Goal: Transaction & Acquisition: Purchase product/service

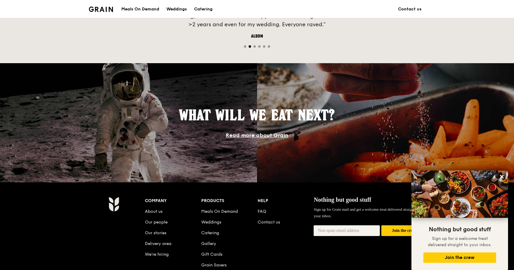
scroll to position [531, 0]
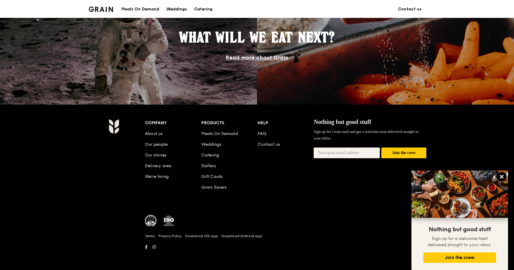
click at [501, 177] on icon at bounding box center [502, 177] width 4 height 4
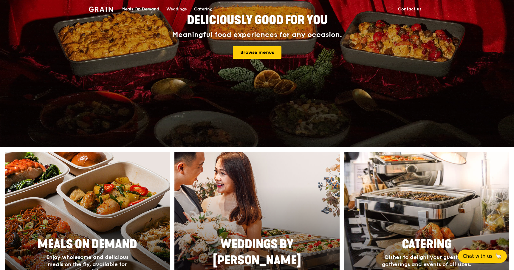
scroll to position [0, 0]
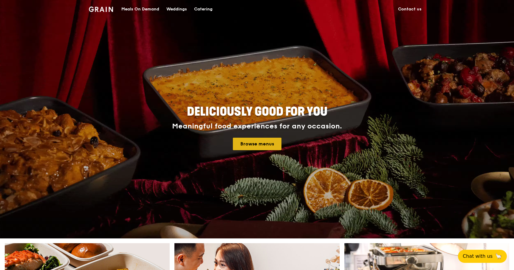
click at [265, 145] on link "Browse menus" at bounding box center [257, 144] width 49 height 13
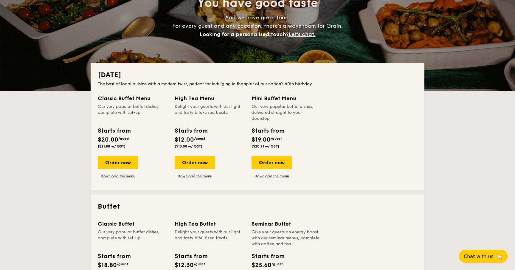
scroll to position [75, 0]
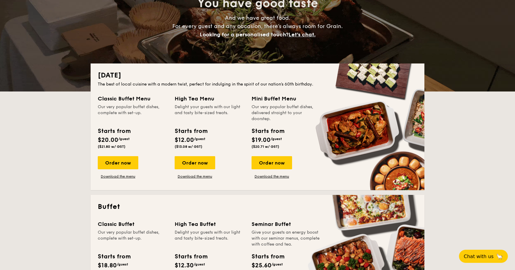
click at [117, 156] on div "Classic Buffet Menu Our very popular buffet dishes, complete with set-up. Start…" at bounding box center [136, 136] width 77 height 84
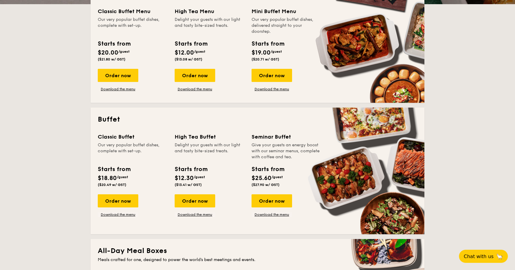
scroll to position [165, 0]
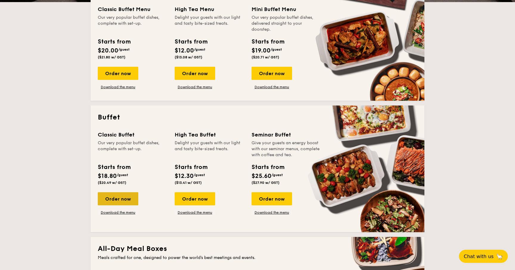
click at [113, 195] on div "Order now" at bounding box center [118, 198] width 41 height 13
